Goal: Task Accomplishment & Management: Use online tool/utility

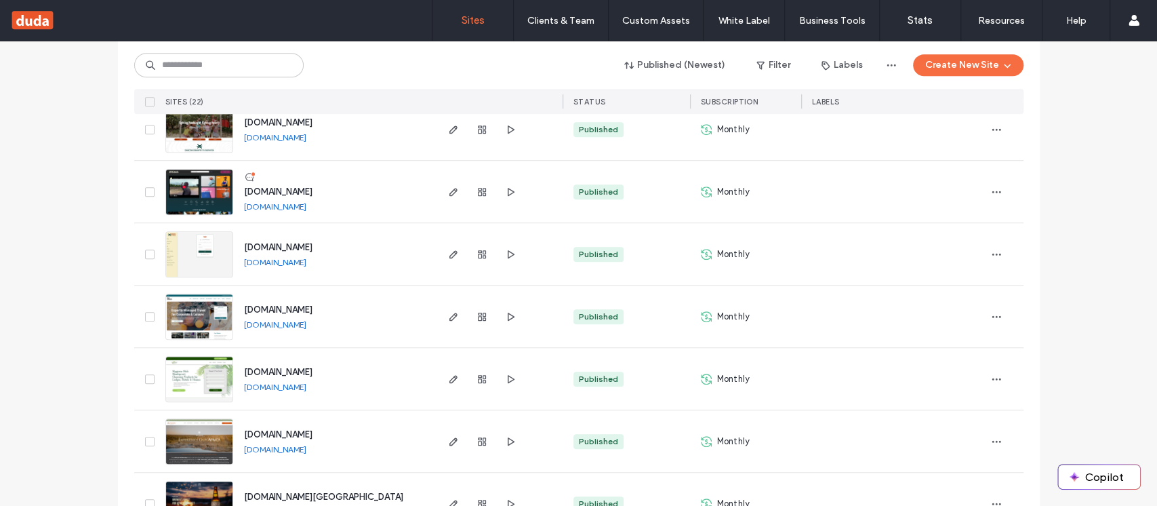
scroll to position [706, 0]
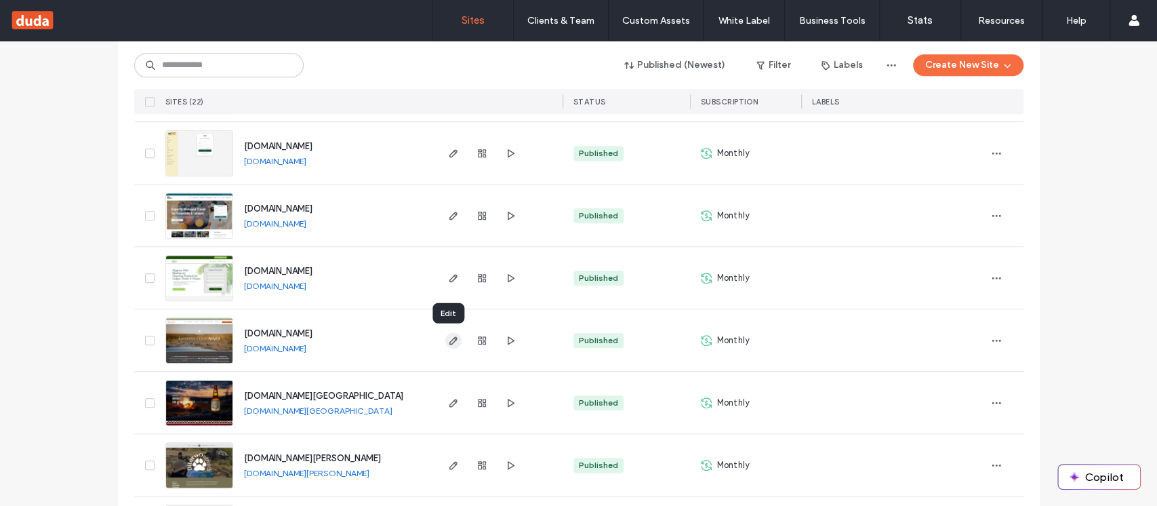
click at [448, 336] on icon "button" at bounding box center [453, 340] width 11 height 11
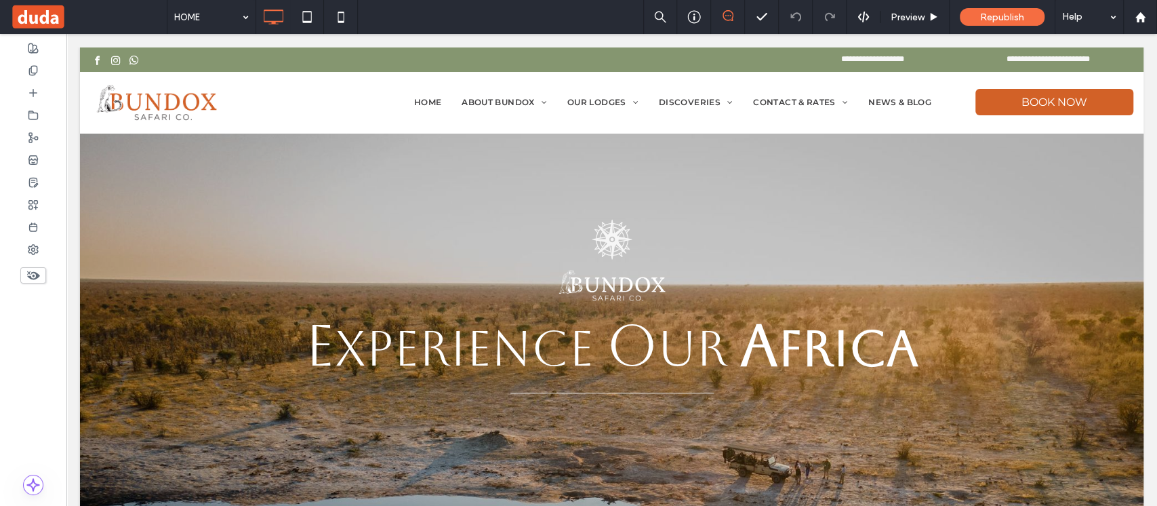
click at [727, 18] on icon at bounding box center [727, 15] width 11 height 11
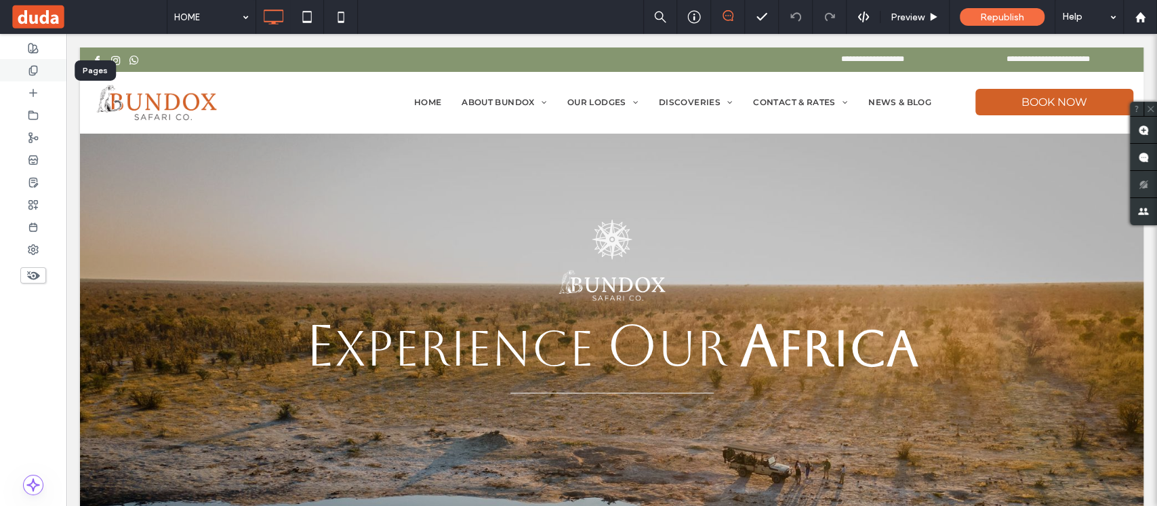
click at [36, 60] on div at bounding box center [33, 70] width 66 height 22
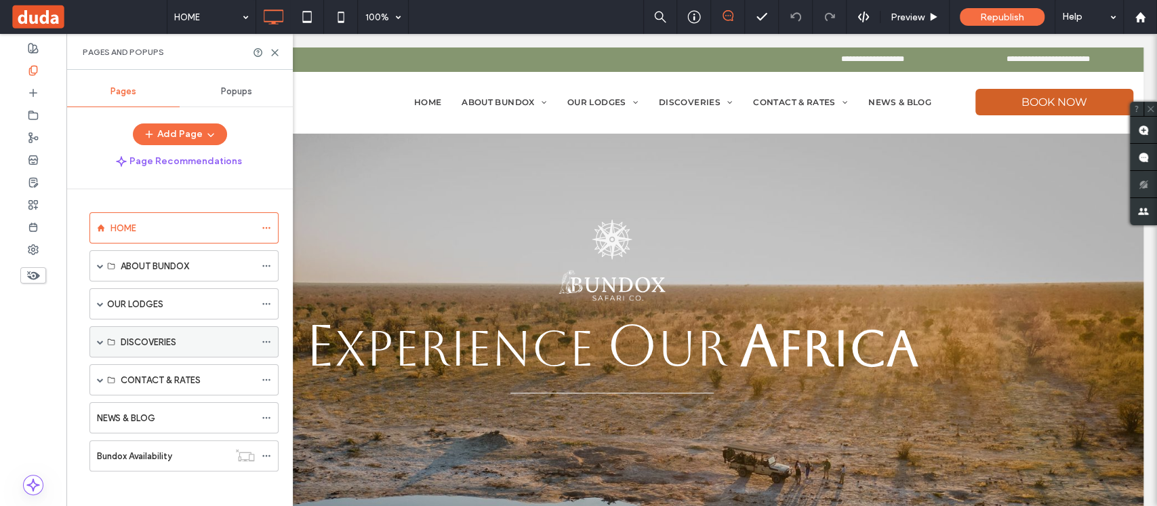
scroll to position [5, 0]
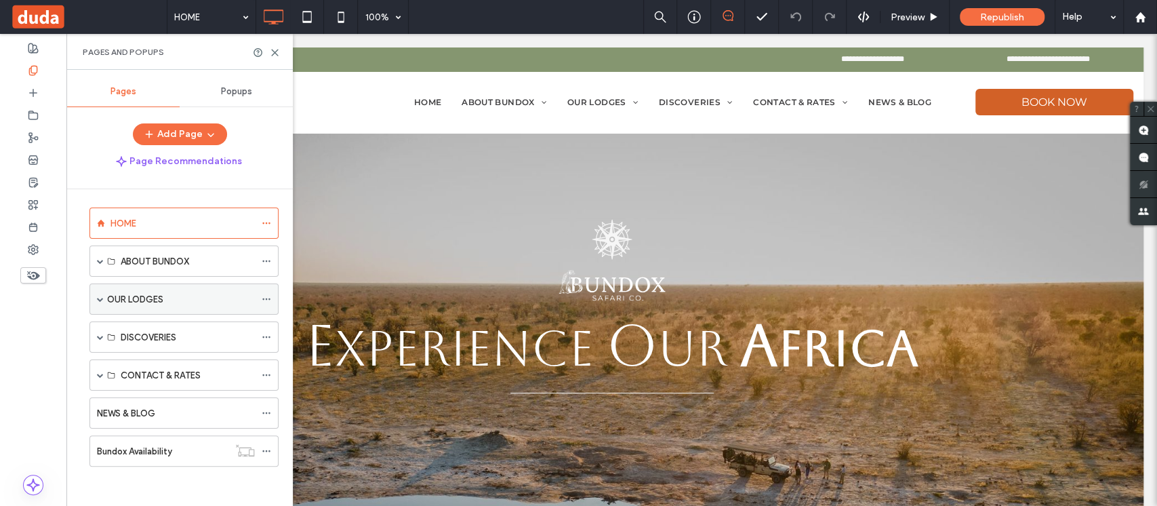
click at [102, 295] on span at bounding box center [100, 298] width 7 height 7
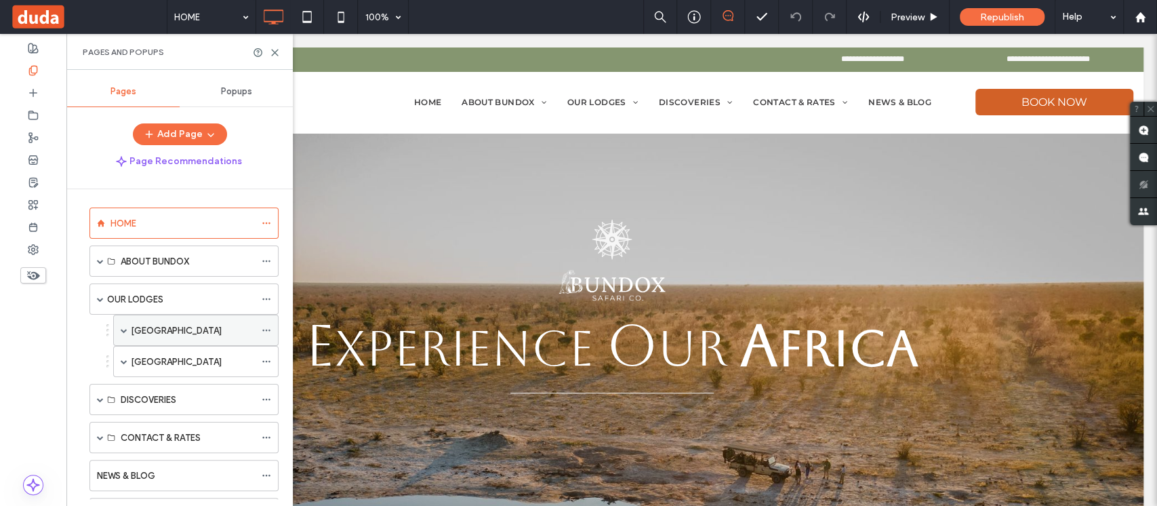
click at [125, 327] on span at bounding box center [124, 330] width 7 height 7
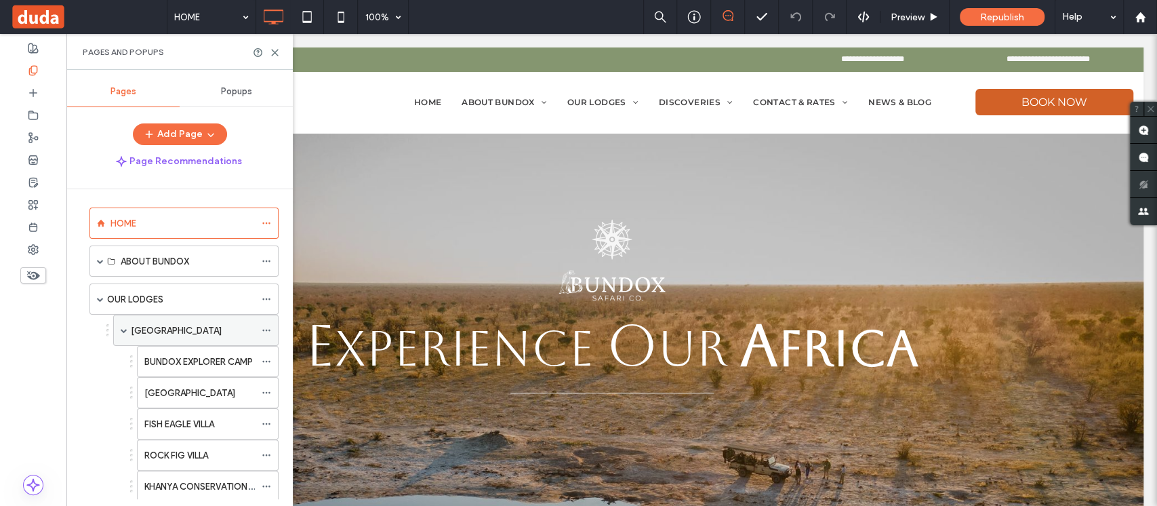
click at [125, 327] on span at bounding box center [124, 330] width 7 height 7
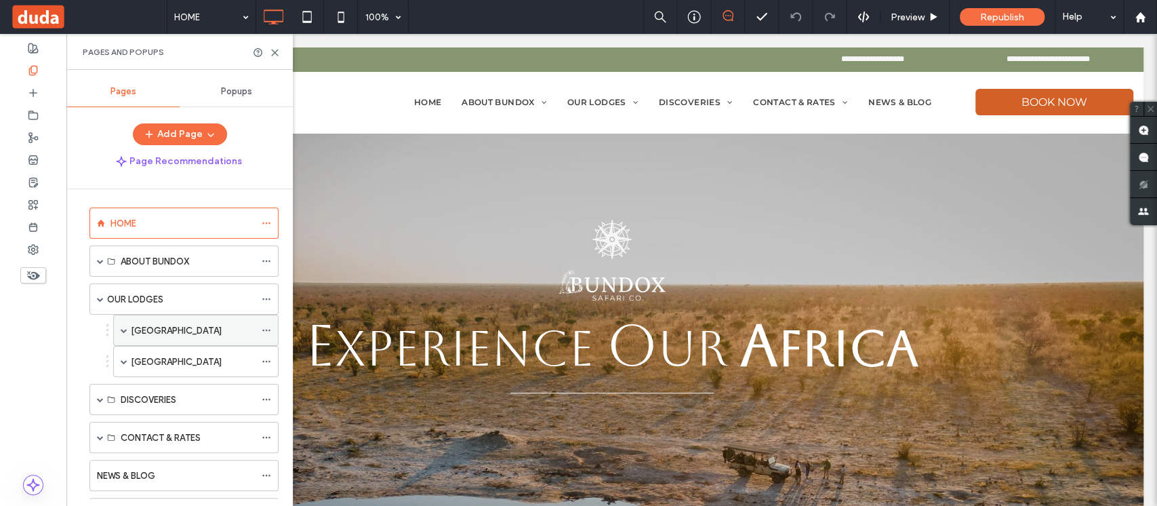
click at [127, 329] on span at bounding box center [124, 330] width 7 height 7
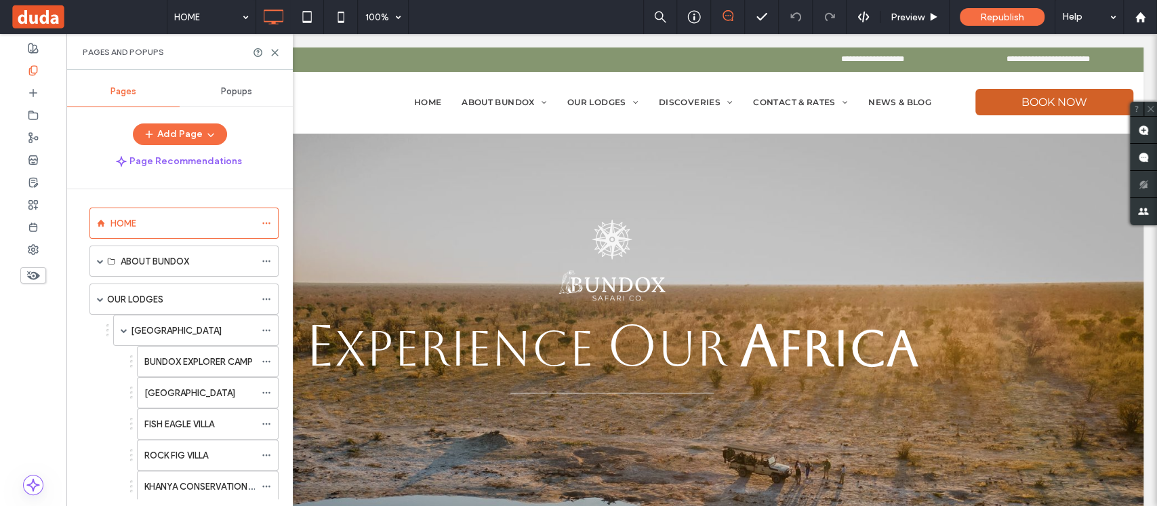
click at [180, 358] on label "BUNDOX EXPLORER CAMP" at bounding box center [198, 362] width 108 height 24
click at [274, 53] on div at bounding box center [578, 253] width 1157 height 506
click at [275, 51] on div at bounding box center [578, 253] width 1157 height 506
click at [276, 56] on div at bounding box center [578, 253] width 1157 height 506
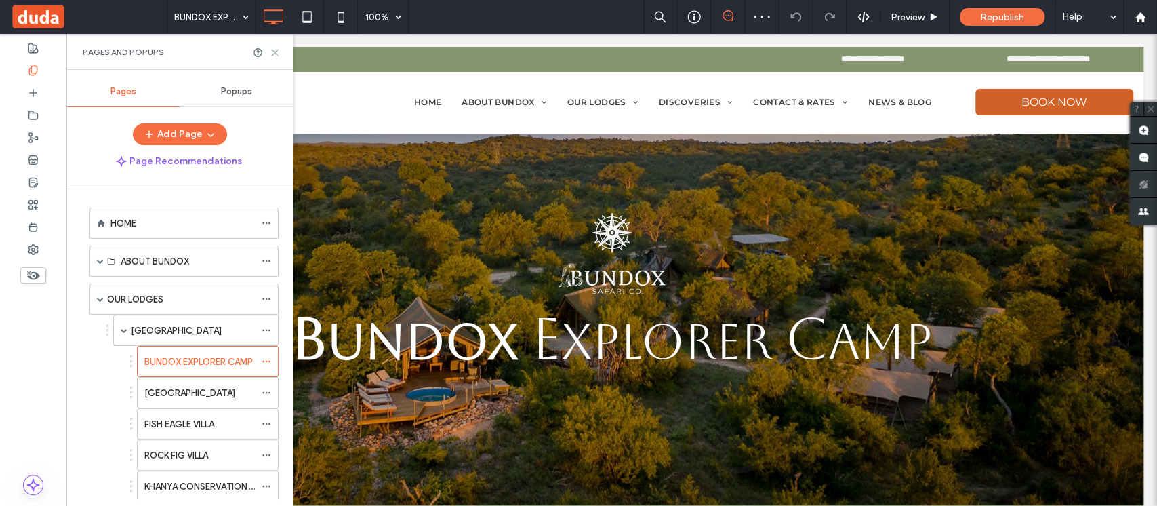
click at [275, 50] on icon at bounding box center [275, 52] width 10 height 10
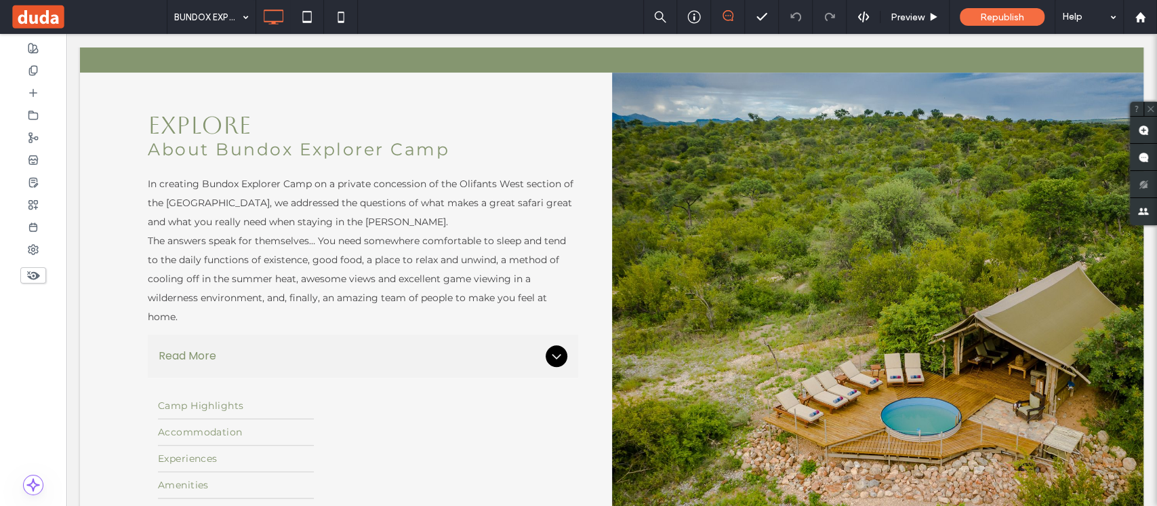
scroll to position [572, 0]
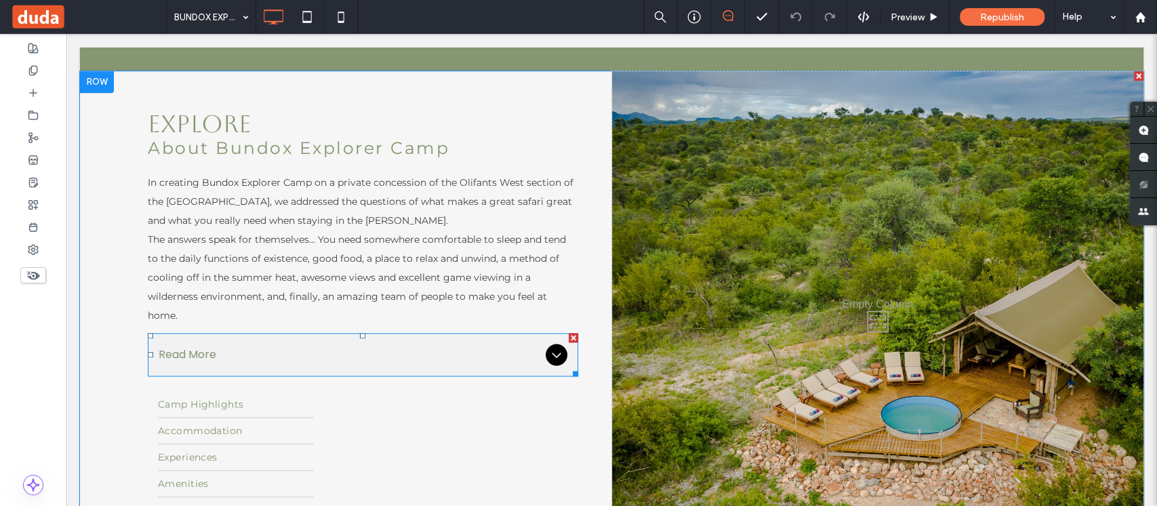
click at [554, 348] on icon at bounding box center [556, 354] width 16 height 16
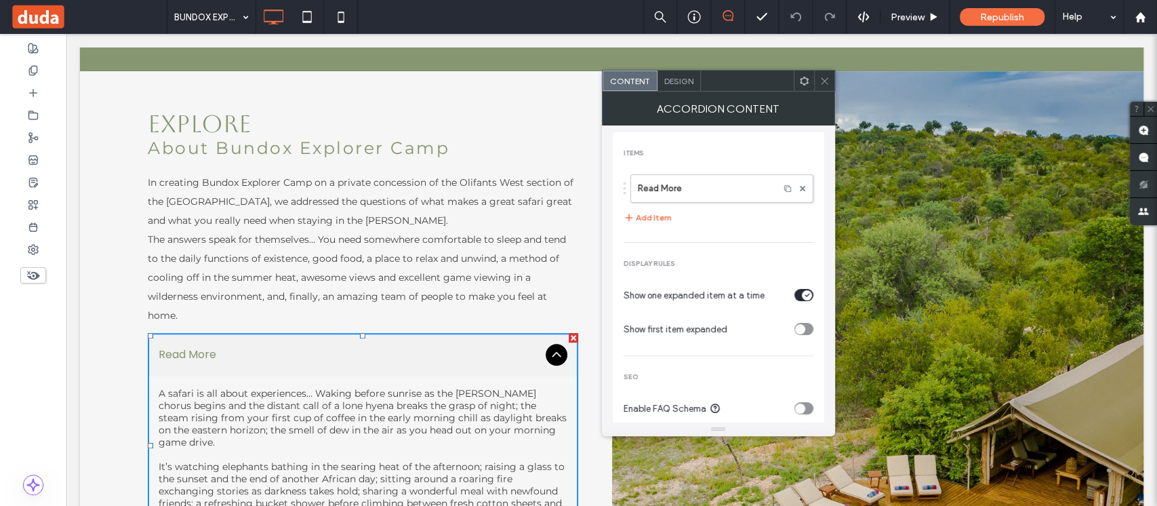
click at [554, 356] on icon at bounding box center [556, 354] width 16 height 16
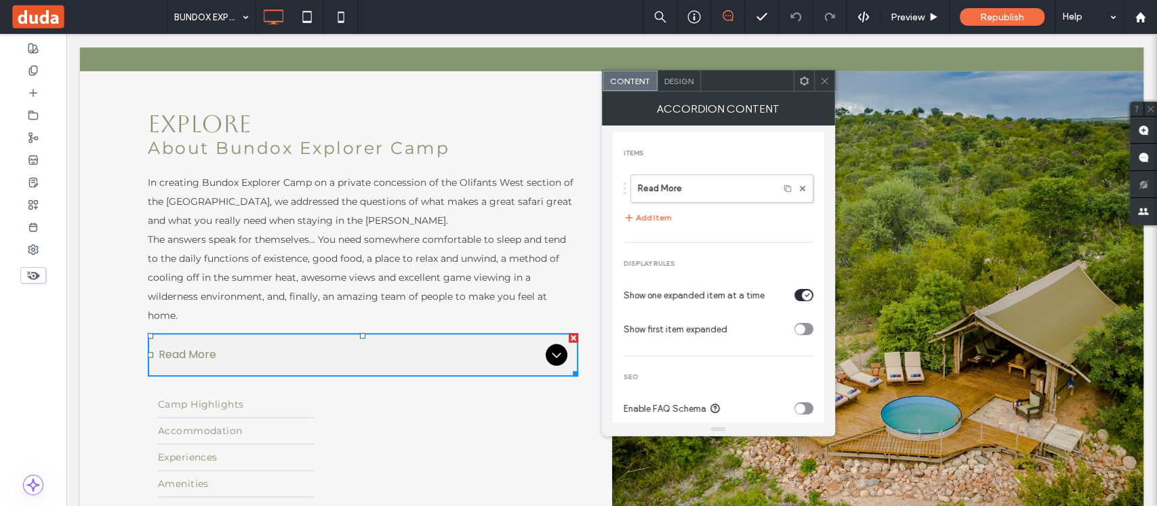
click at [826, 80] on icon at bounding box center [824, 81] width 10 height 10
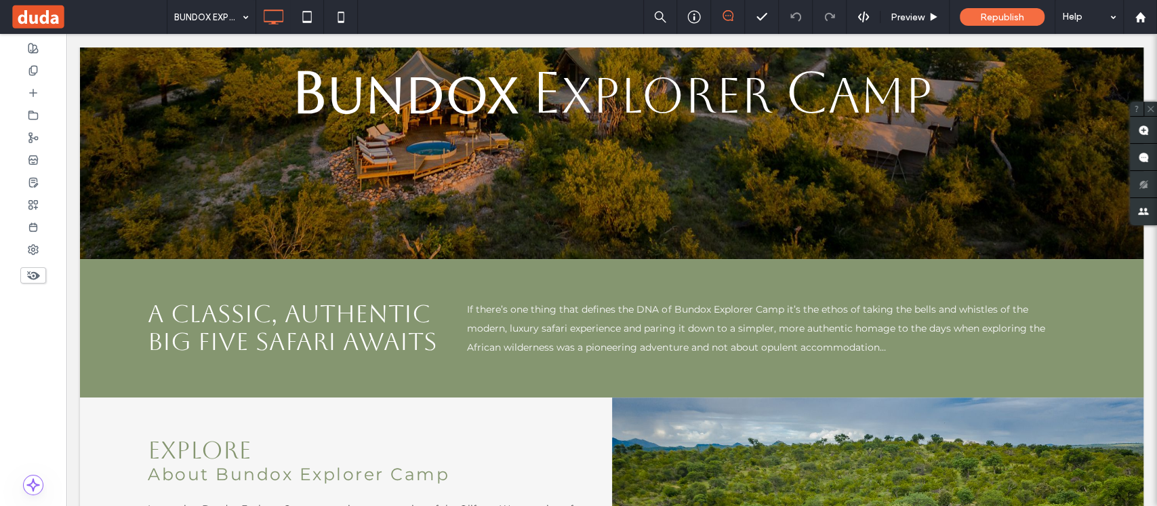
scroll to position [0, 0]
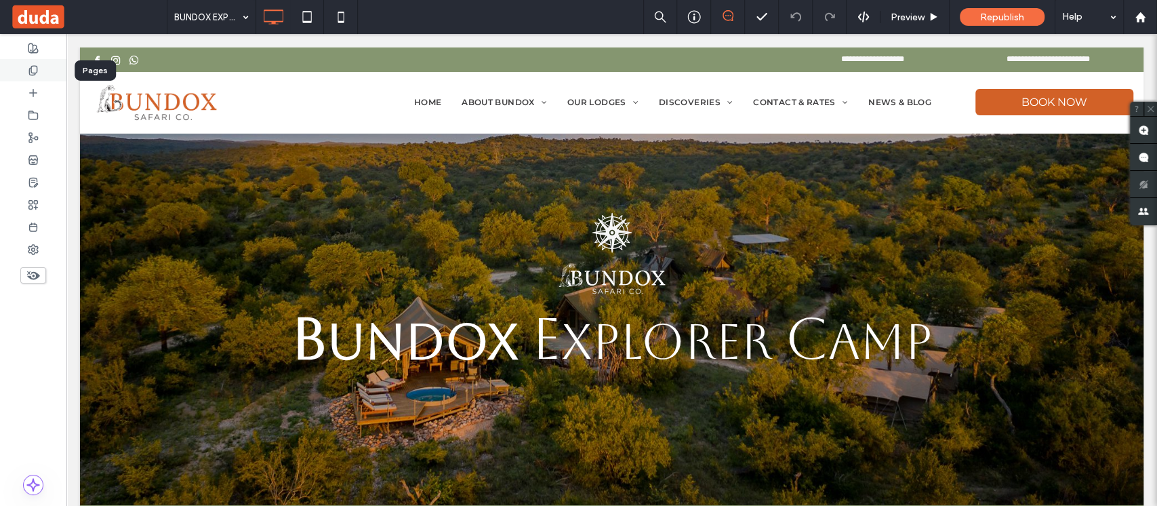
click at [28, 73] on icon at bounding box center [33, 70] width 11 height 11
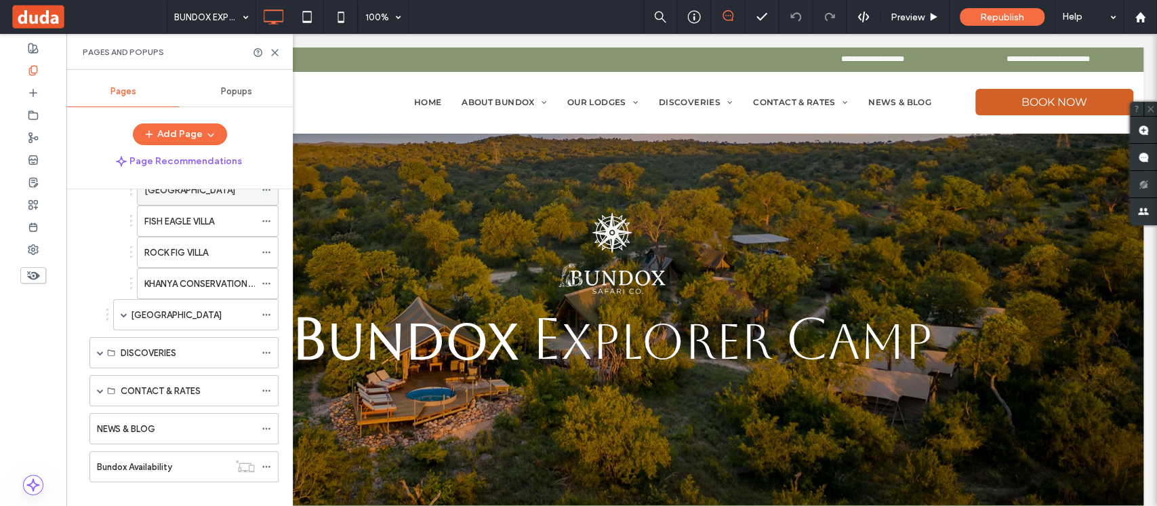
scroll to position [222, 0]
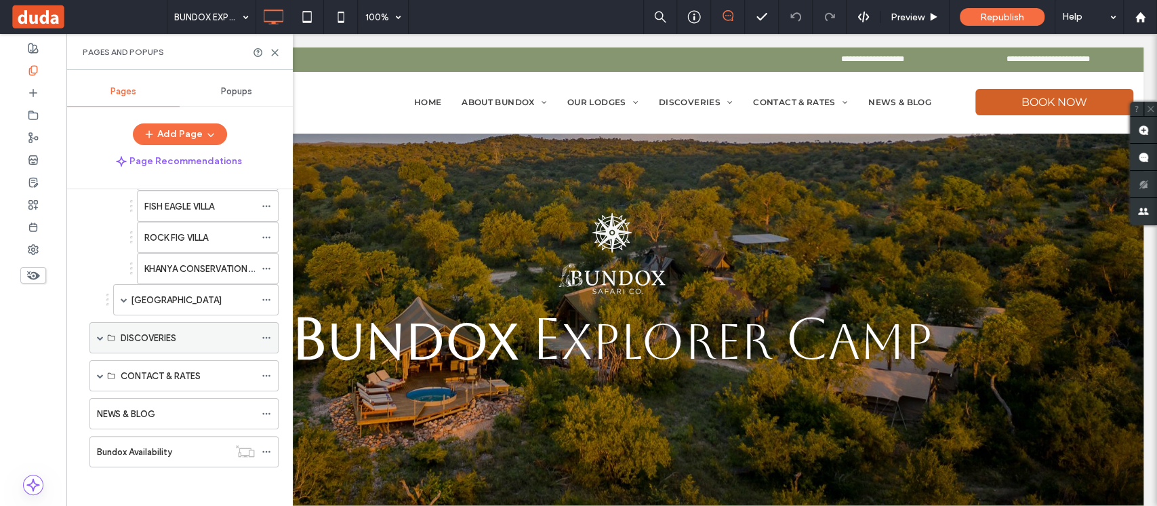
click at [96, 337] on div "DISCOVERIES" at bounding box center [183, 337] width 189 height 31
click at [102, 335] on span at bounding box center [100, 337] width 7 height 7
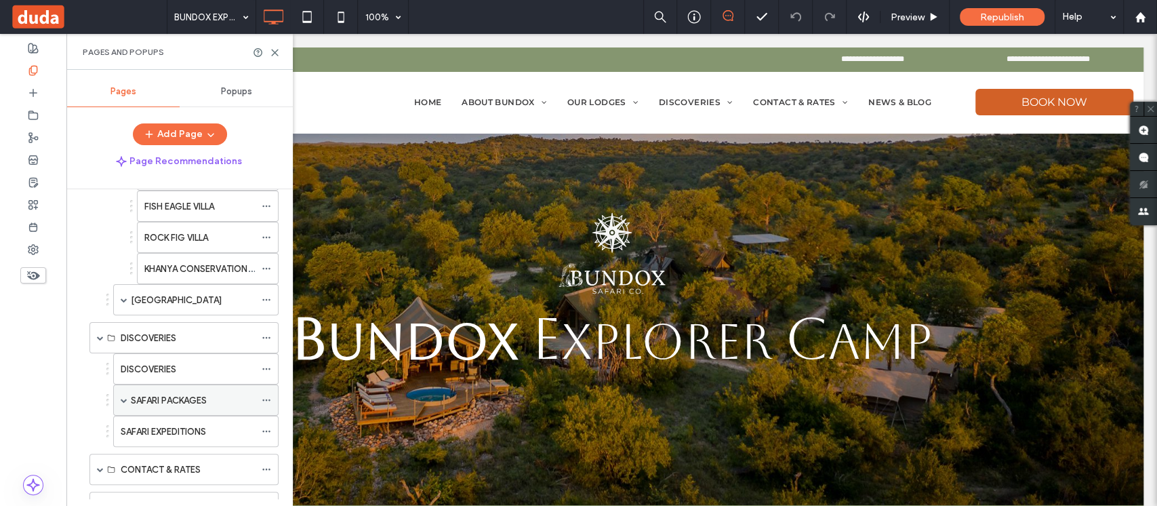
click at [122, 396] on span at bounding box center [124, 399] width 7 height 7
click at [194, 425] on div "Packages" at bounding box center [199, 431] width 110 height 14
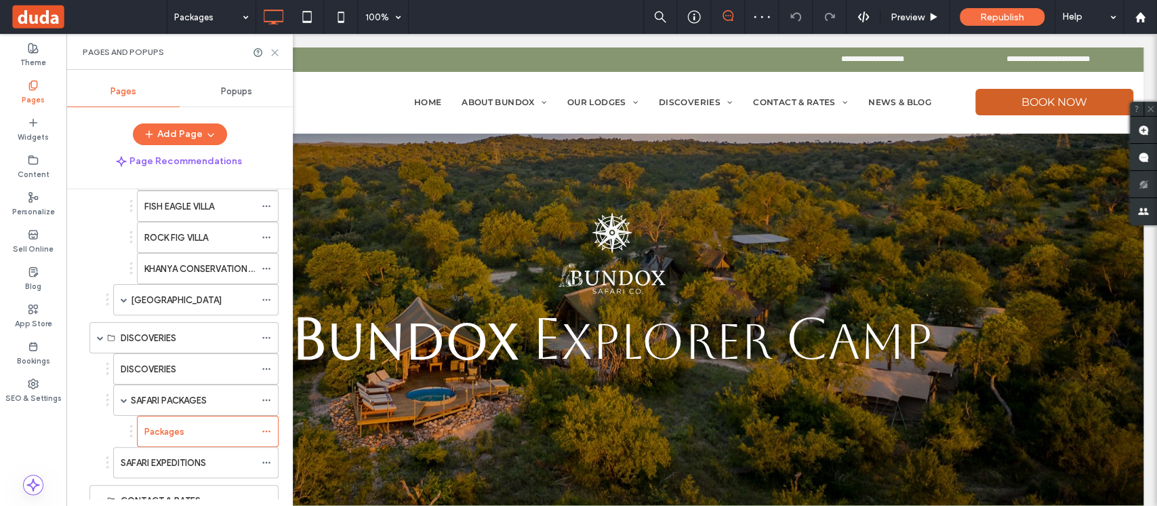
click at [275, 51] on icon at bounding box center [275, 52] width 10 height 10
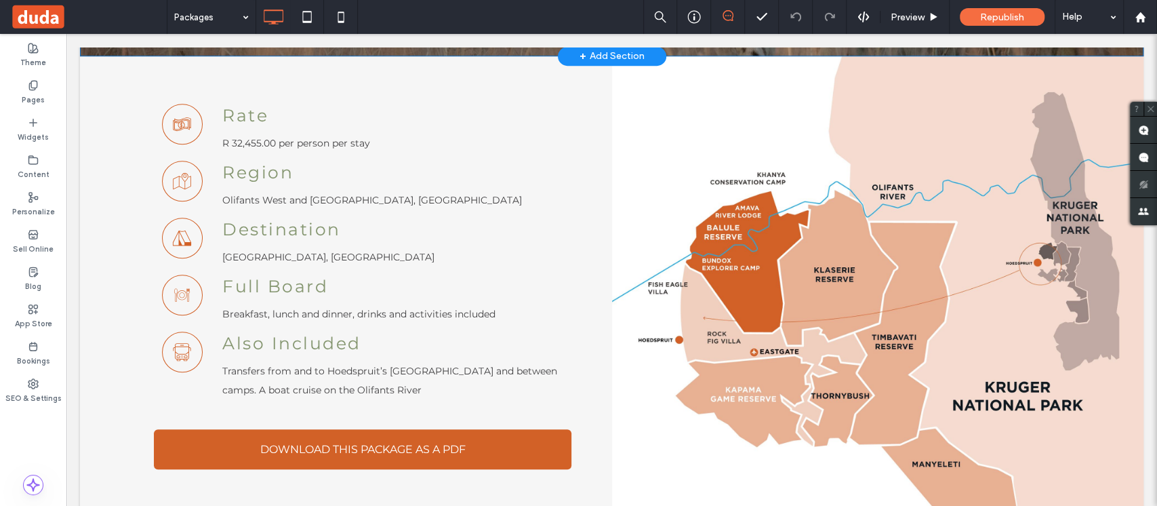
scroll to position [482, 0]
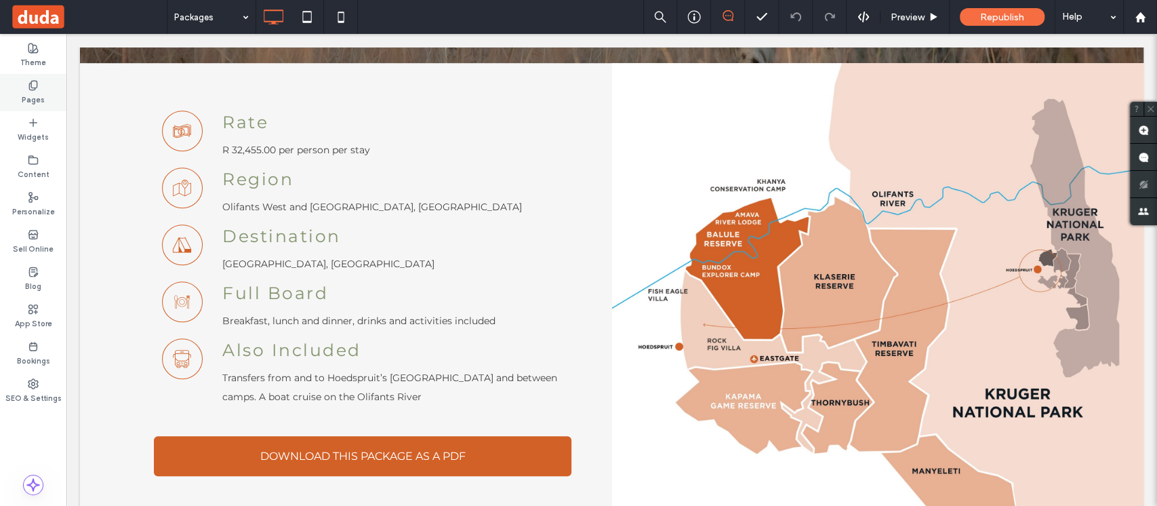
click at [29, 96] on label "Pages" at bounding box center [33, 98] width 23 height 15
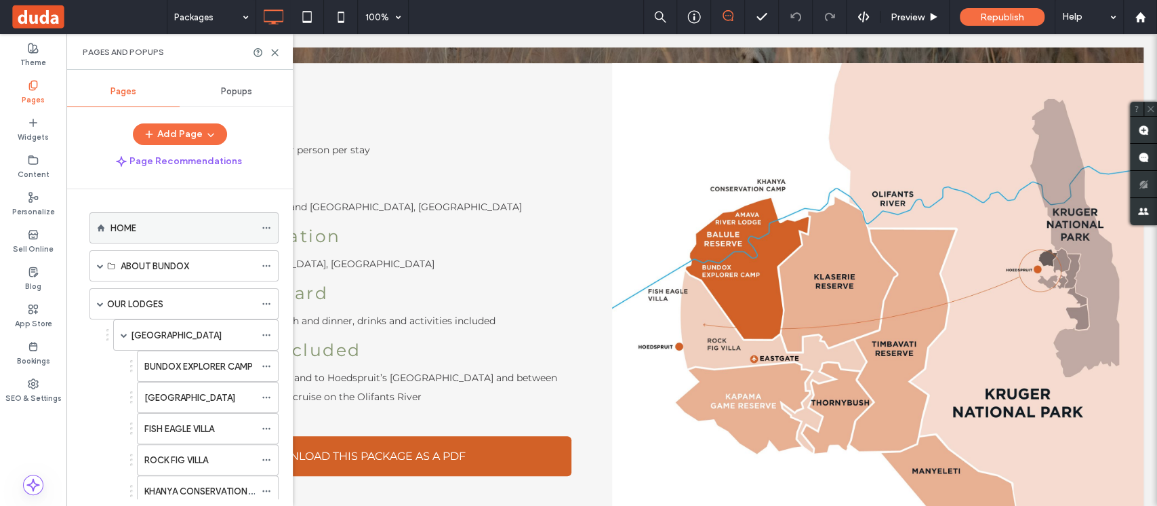
click at [160, 225] on div "HOME" at bounding box center [182, 228] width 144 height 14
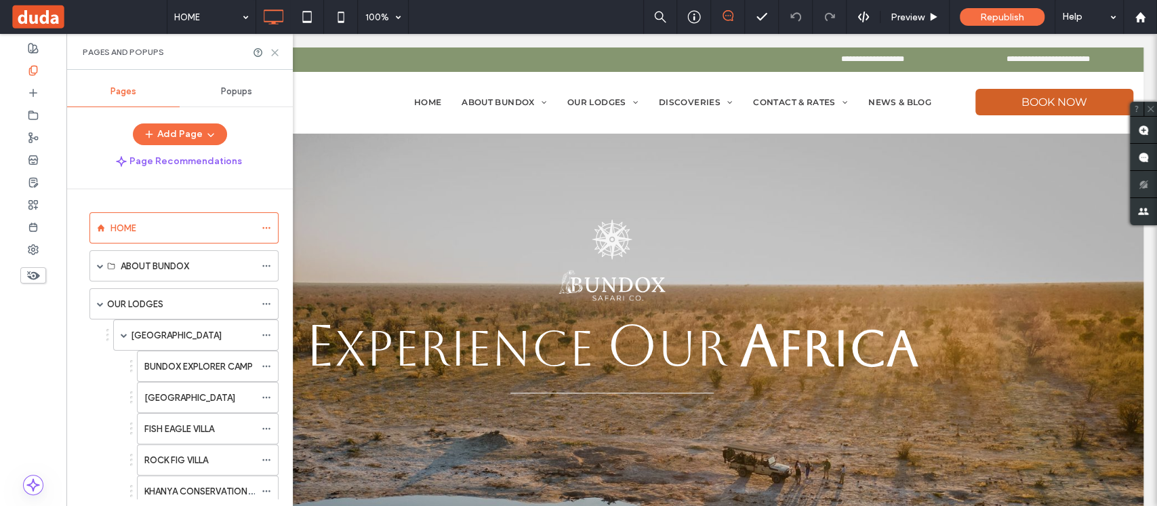
click at [276, 47] on icon at bounding box center [275, 52] width 10 height 10
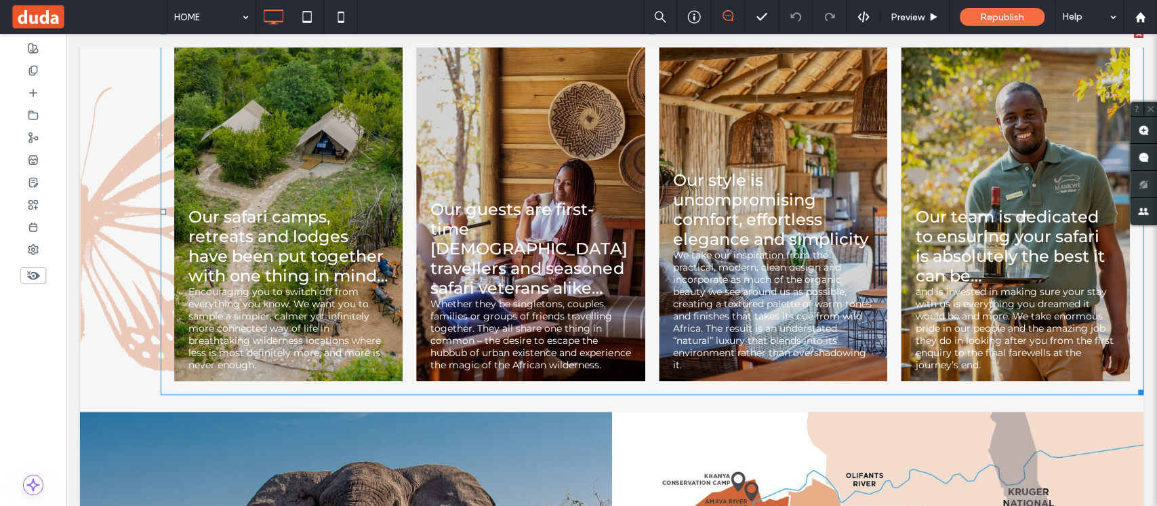
scroll to position [1395, 0]
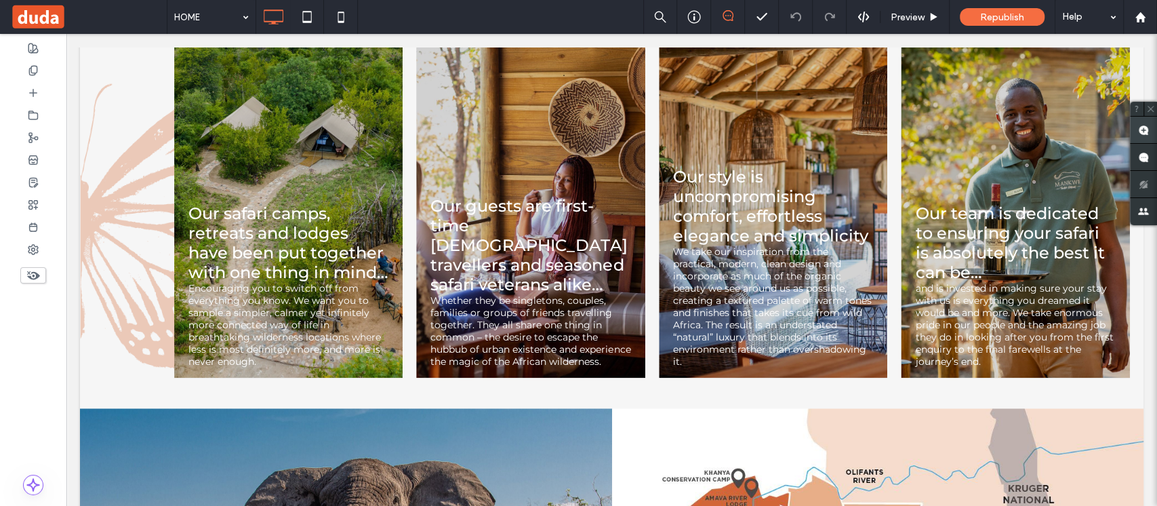
click at [1142, 135] on span at bounding box center [1143, 130] width 27 height 26
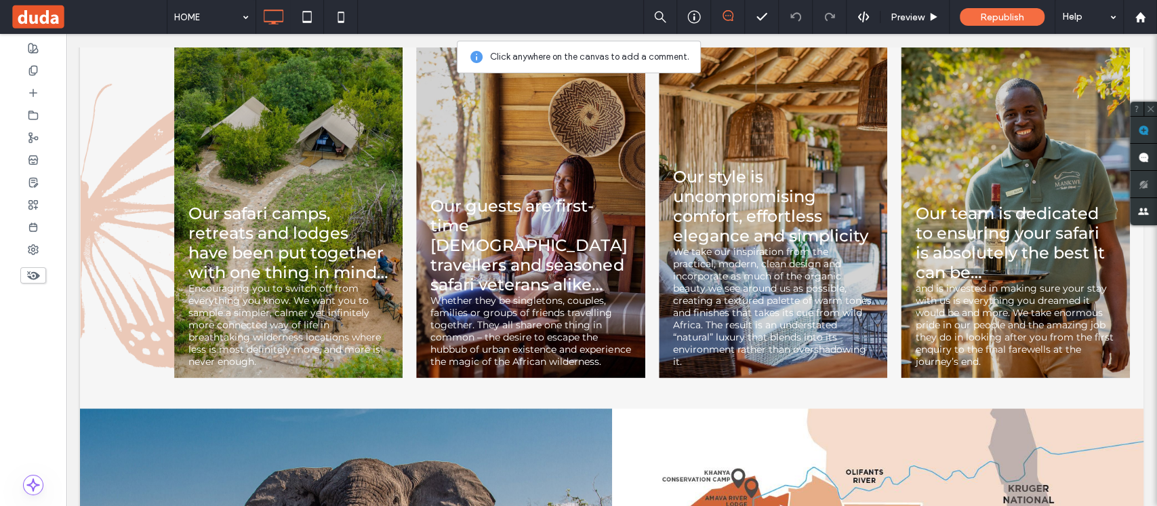
click at [828, 140] on link at bounding box center [773, 207] width 243 height 359
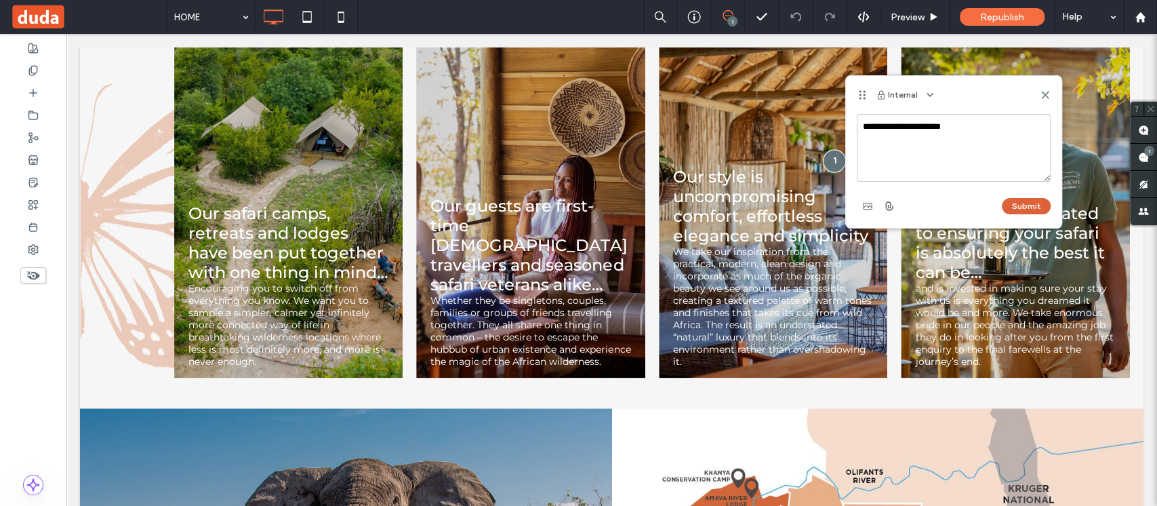
type textarea "**********"
click at [1026, 201] on button "Submit" at bounding box center [1026, 206] width 49 height 16
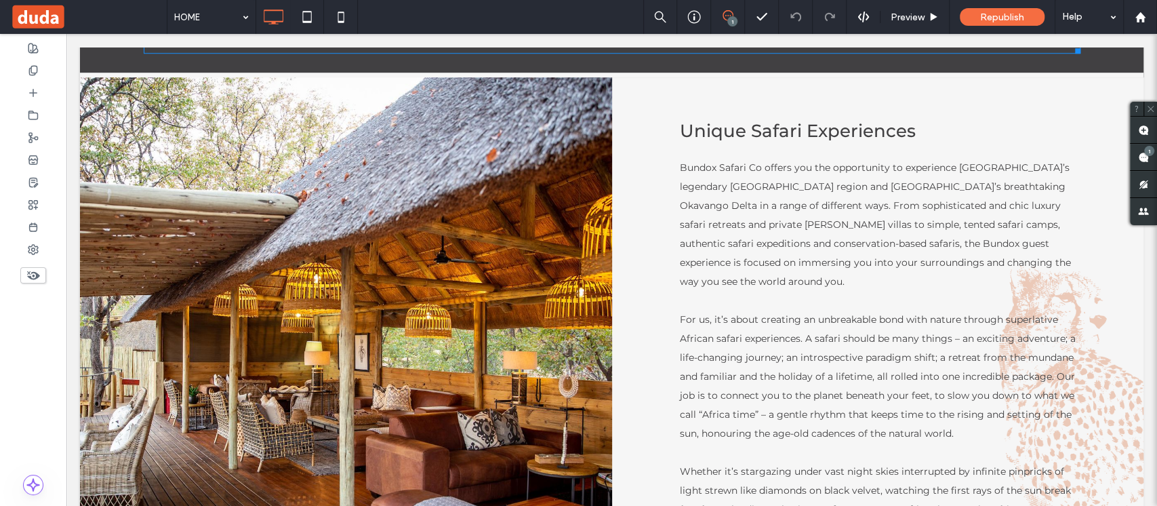
scroll to position [693, 0]
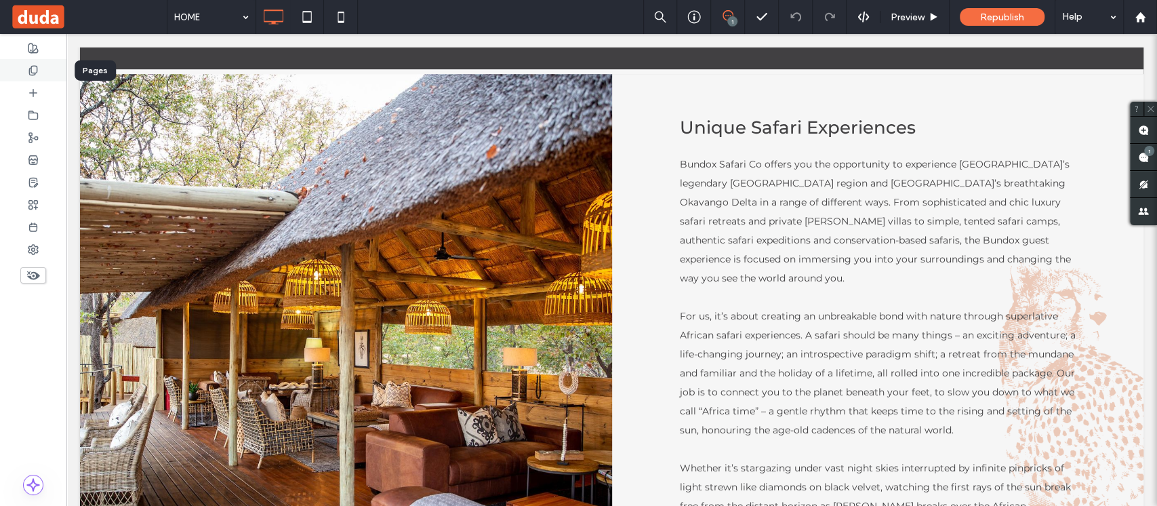
click at [37, 70] on use at bounding box center [32, 70] width 7 height 9
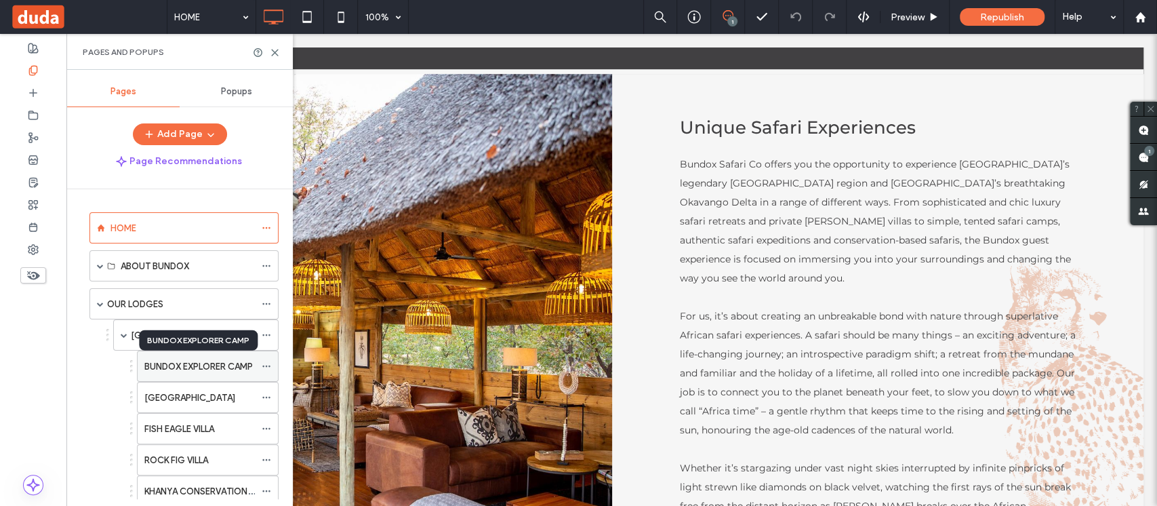
click at [190, 364] on label "BUNDOX EXPLORER CAMP" at bounding box center [198, 366] width 108 height 24
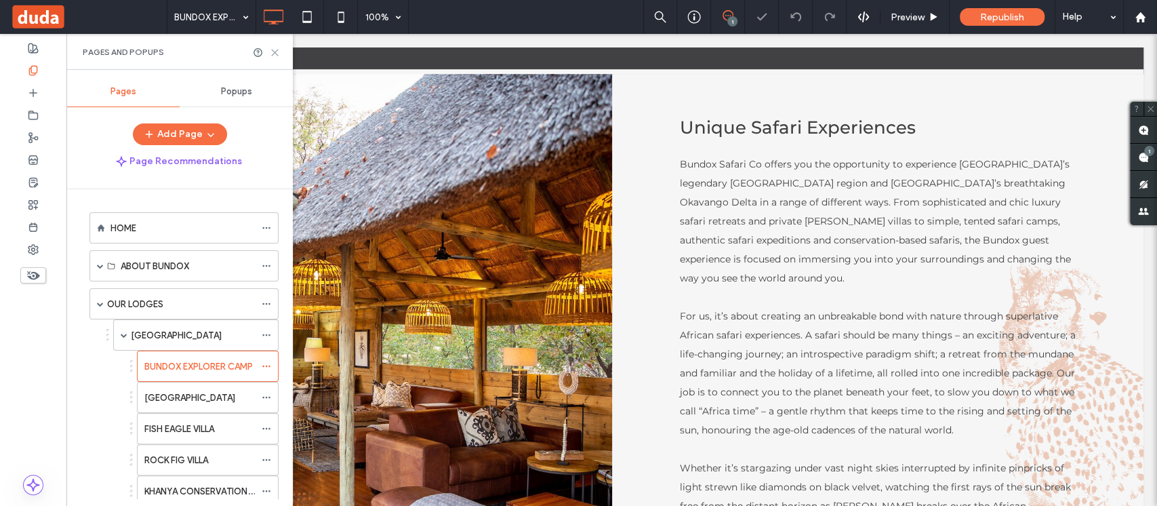
click at [275, 52] on use at bounding box center [275, 52] width 6 height 6
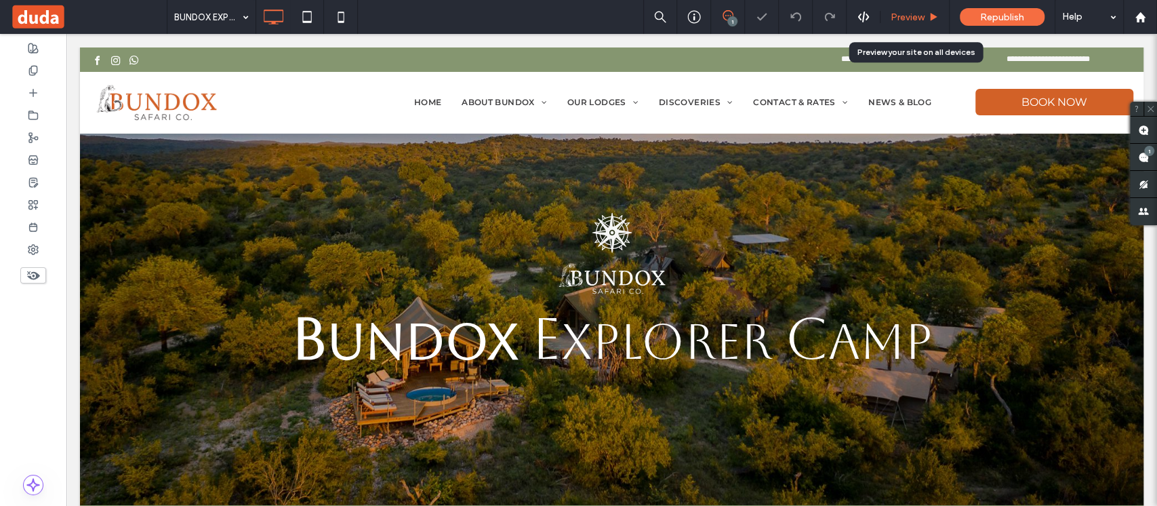
click at [910, 14] on span "Preview" at bounding box center [907, 18] width 34 height 12
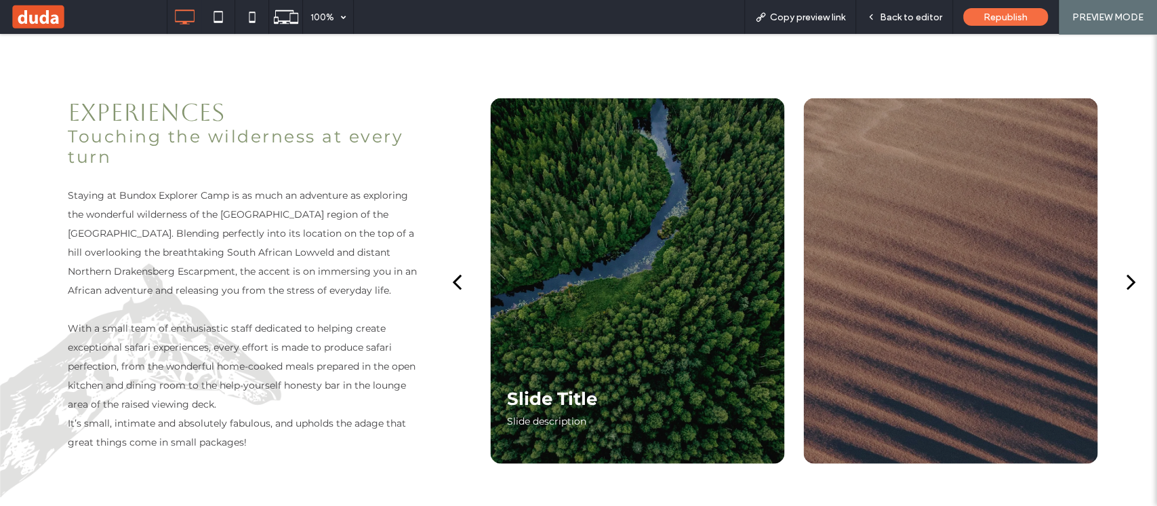
scroll to position [1998, 0]
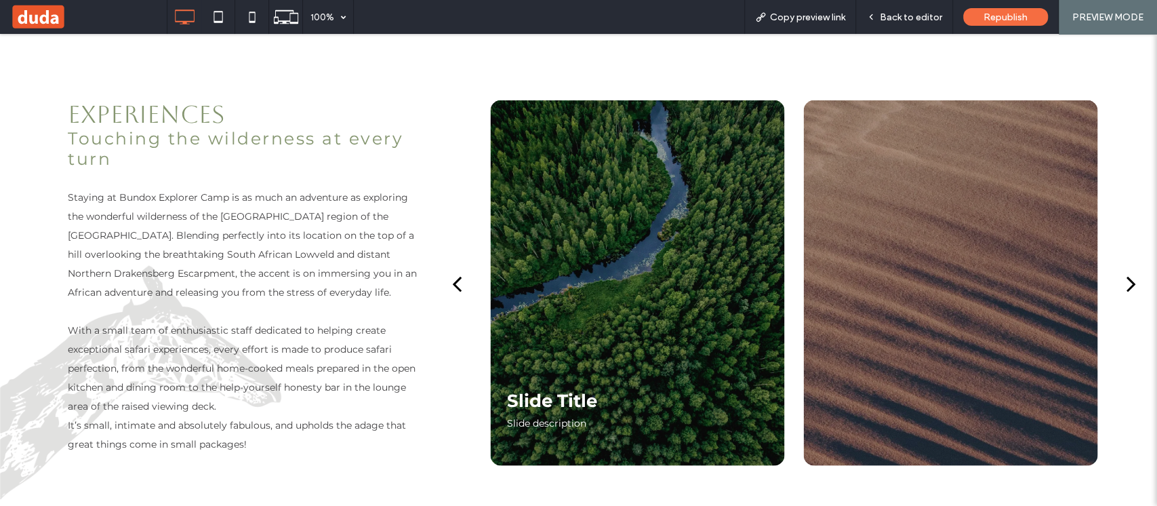
click at [1126, 277] on div "next" at bounding box center [1130, 283] width 9 height 27
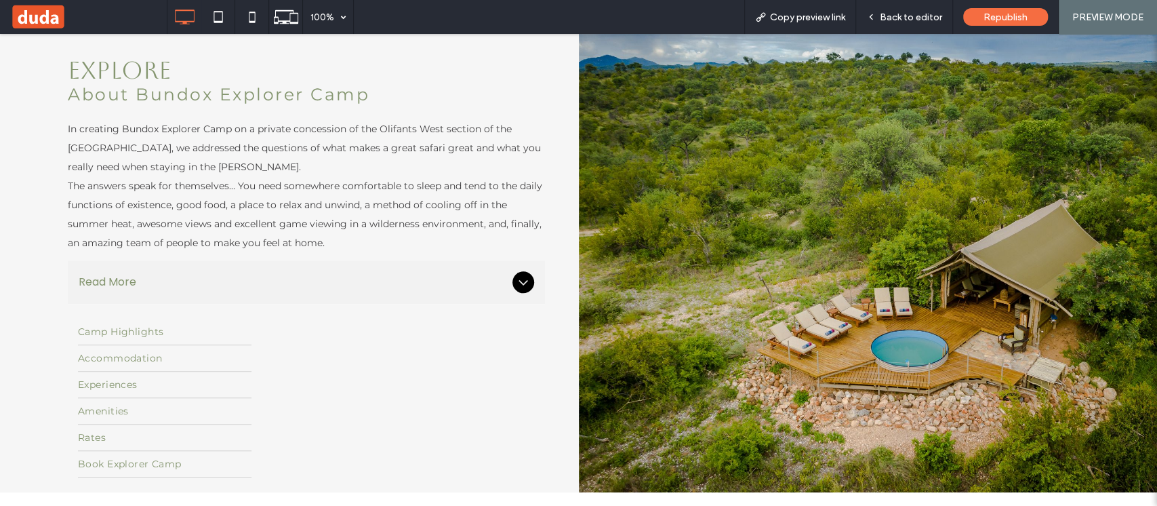
scroll to position [0, 0]
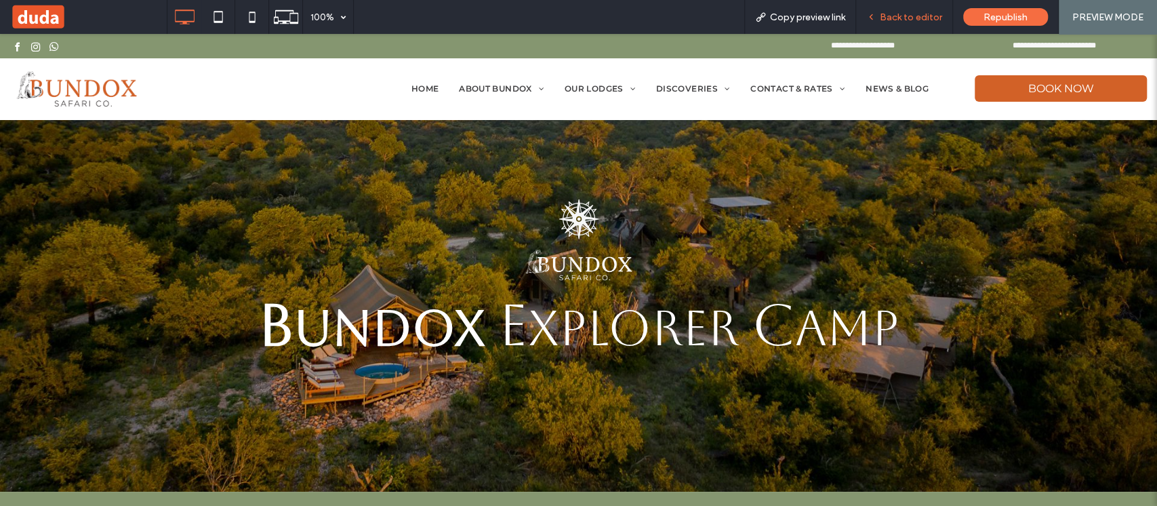
click at [897, 15] on span "Back to editor" at bounding box center [911, 18] width 62 height 12
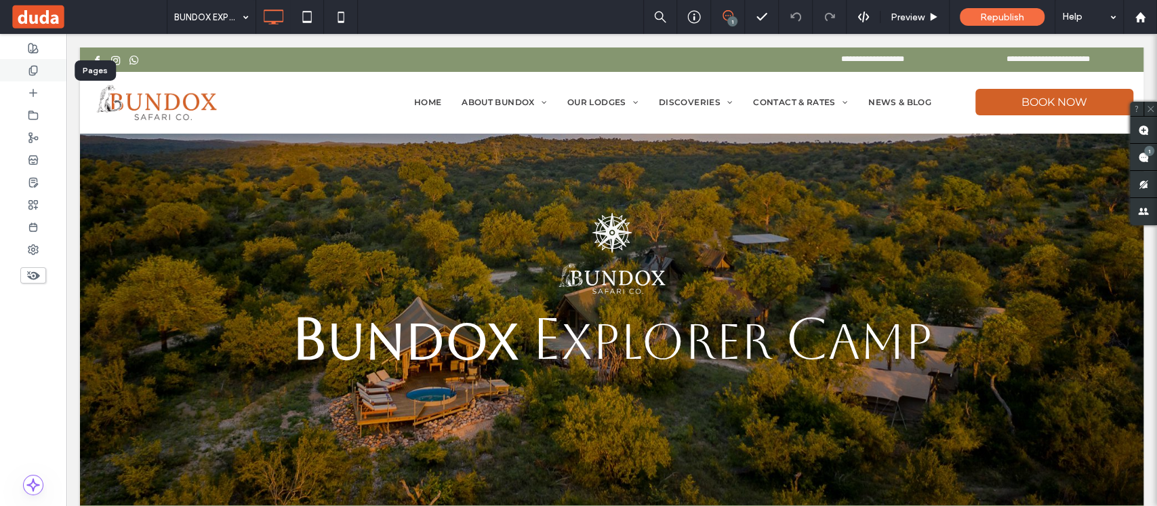
click at [39, 68] on div at bounding box center [33, 70] width 66 height 22
